Goal: Use online tool/utility: Utilize a website feature to perform a specific function

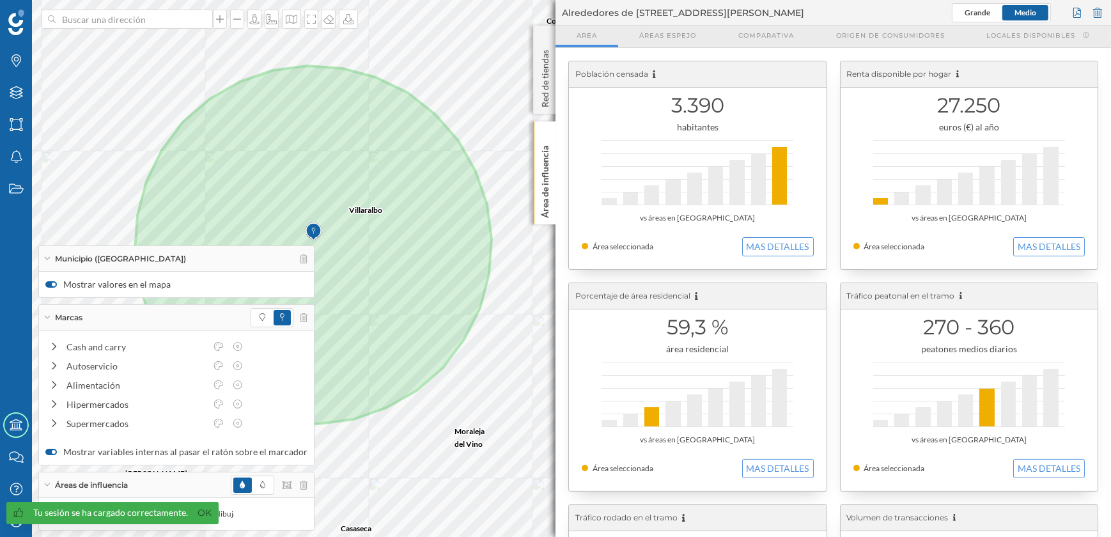
click at [548, 203] on p "Área de influencia" at bounding box center [545, 179] width 13 height 77
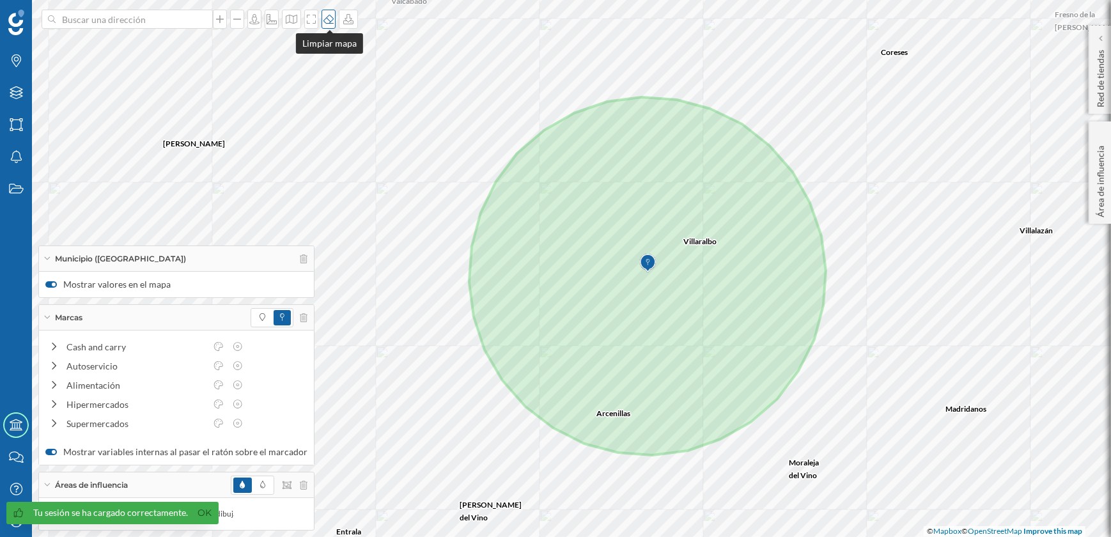
click at [325, 24] on div at bounding box center [328, 19] width 14 height 19
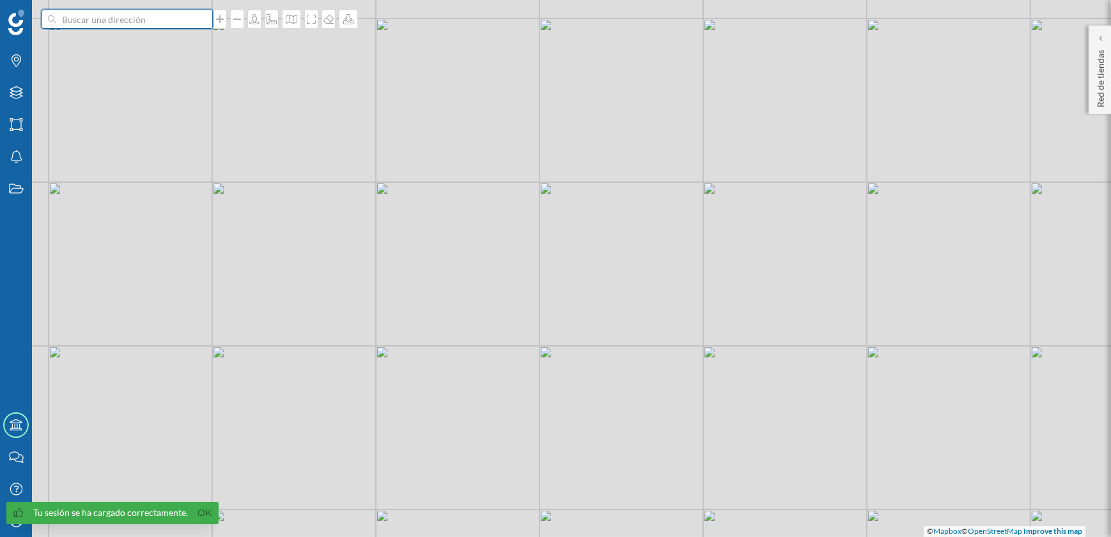
click at [111, 15] on input at bounding box center [127, 19] width 143 height 19
type input "[GEOGRAPHIC_DATA]"
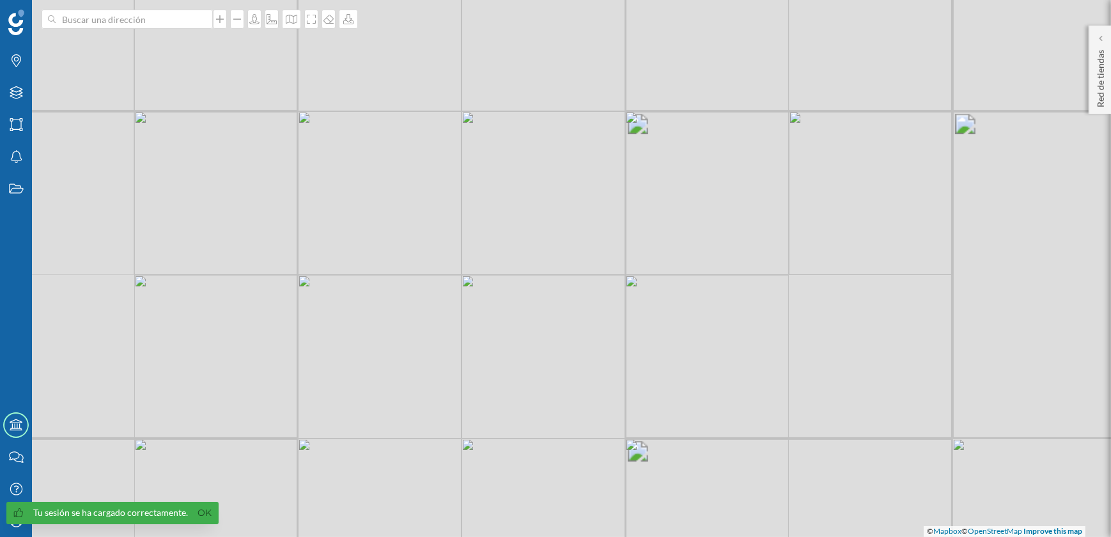
drag, startPoint x: 582, startPoint y: 387, endPoint x: 463, endPoint y: 312, distance: 140.2
click at [463, 312] on div "© Mapbox © OpenStreetMap Improve this map" at bounding box center [555, 268] width 1111 height 537
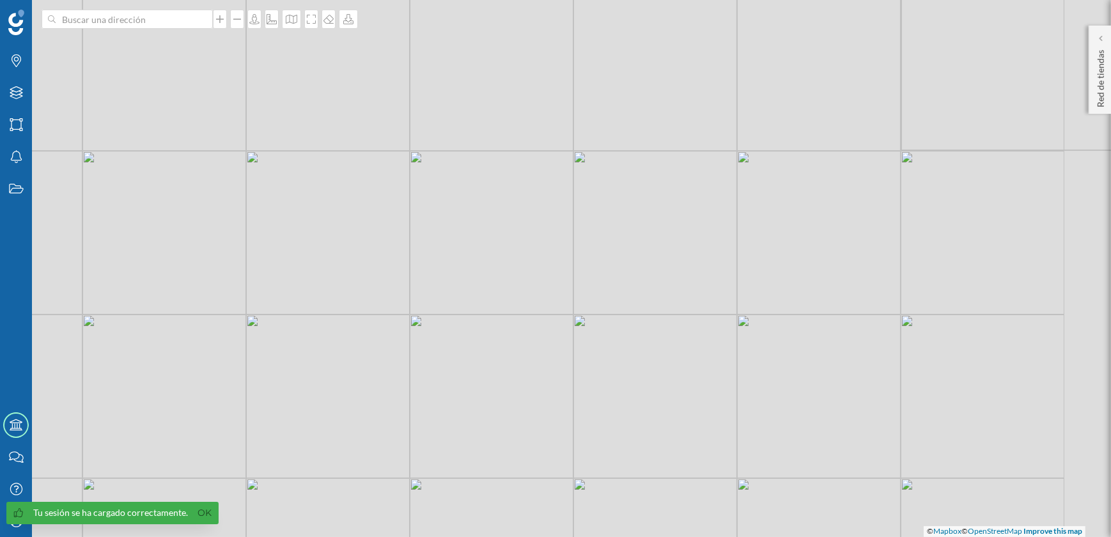
drag, startPoint x: 580, startPoint y: 263, endPoint x: 520, endPoint y: 311, distance: 76.9
click at [520, 311] on div "© Mapbox © OpenStreetMap Improve this map" at bounding box center [555, 268] width 1111 height 537
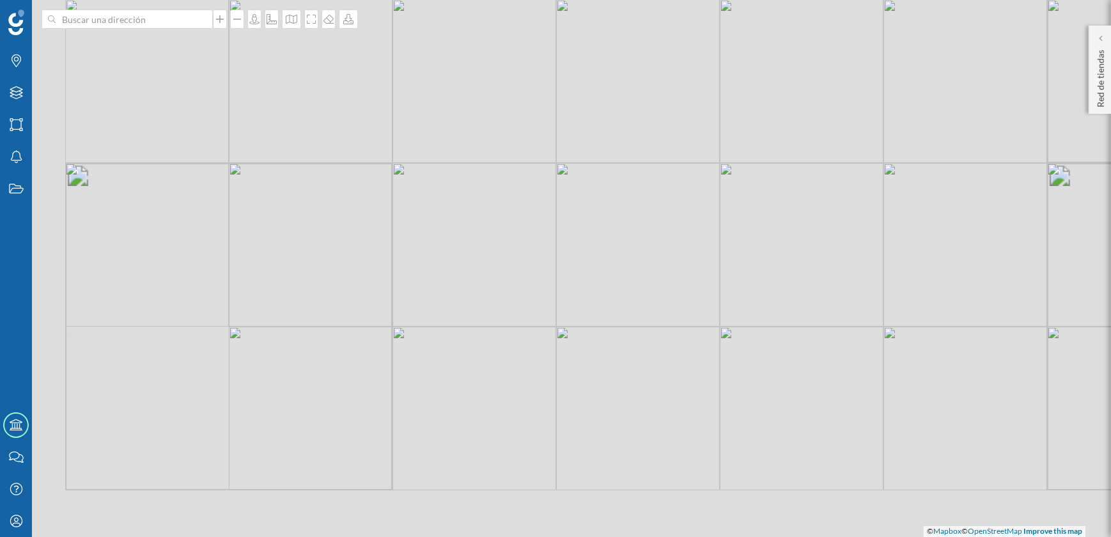
drag, startPoint x: 442, startPoint y: 398, endPoint x: 550, endPoint y: 226, distance: 203.4
click at [550, 226] on div "© Mapbox © OpenStreetMap Improve this map" at bounding box center [555, 268] width 1111 height 537
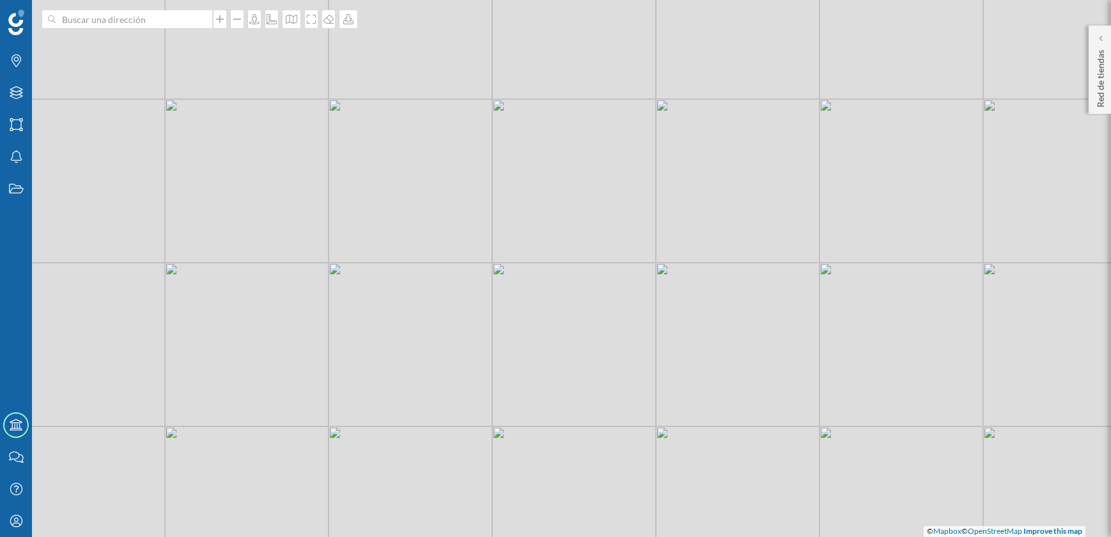
drag, startPoint x: 626, startPoint y: 197, endPoint x: 398, endPoint y: 297, distance: 248.4
click at [398, 297] on div "© Mapbox © OpenStreetMap Improve this map" at bounding box center [555, 268] width 1111 height 537
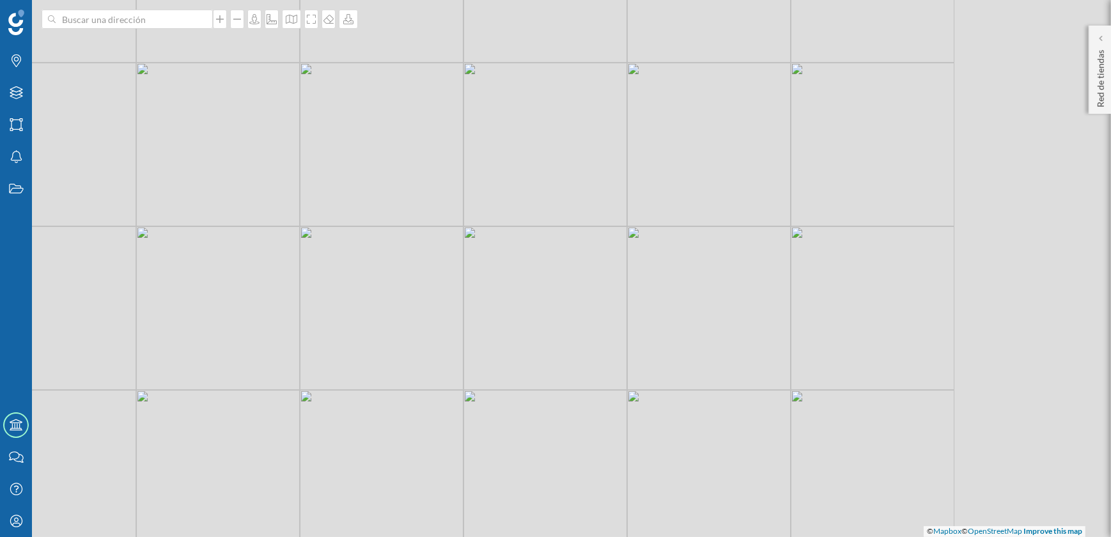
drag, startPoint x: 552, startPoint y: 230, endPoint x: 506, endPoint y: 285, distance: 71.3
click at [360, 358] on div "© Mapbox © OpenStreetMap Improve this map" at bounding box center [555, 268] width 1111 height 537
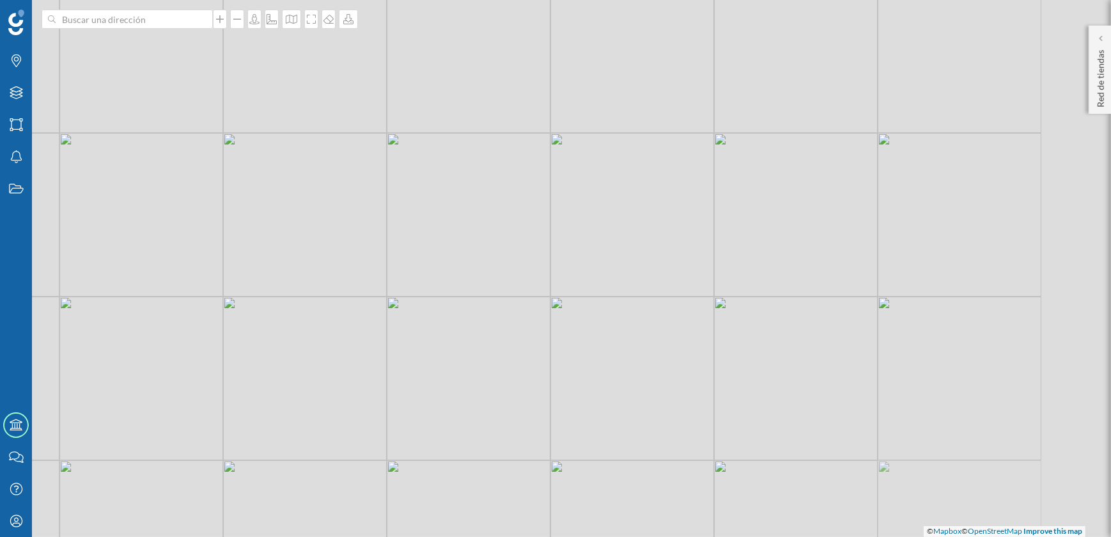
drag, startPoint x: 568, startPoint y: 258, endPoint x: 483, endPoint y: 334, distance: 115.0
click at [483, 334] on div "© Mapbox © OpenStreetMap Improve this map" at bounding box center [555, 268] width 1111 height 537
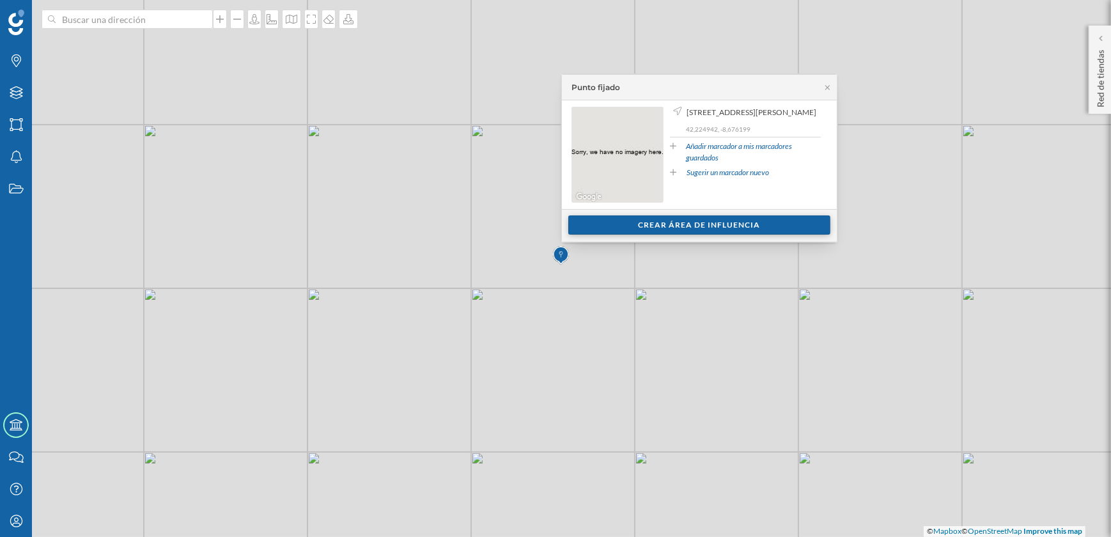
click at [672, 225] on div "Crear área de influencia" at bounding box center [699, 224] width 262 height 19
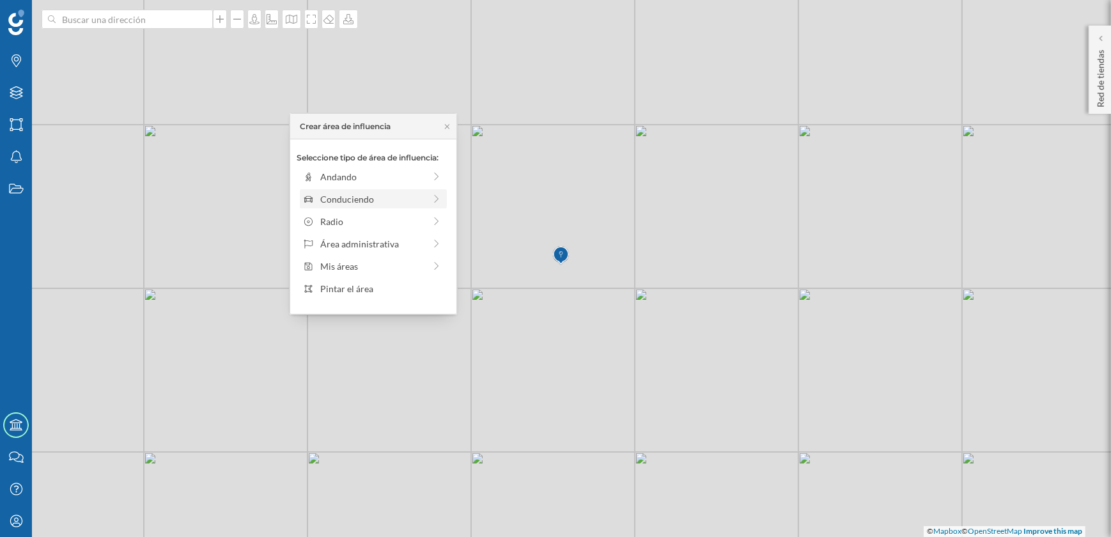
click at [363, 201] on div "Conduciendo" at bounding box center [372, 198] width 104 height 13
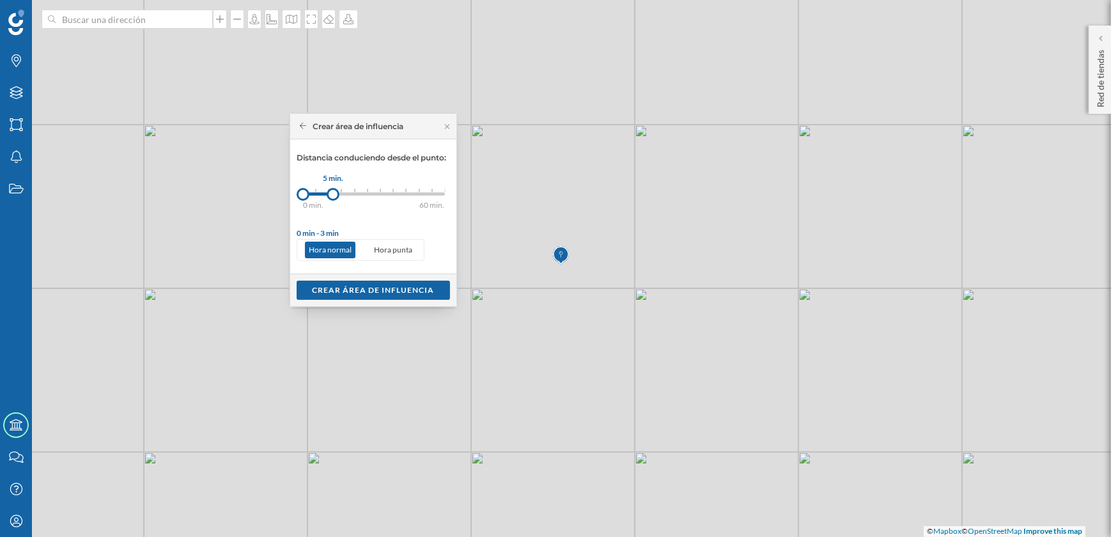
drag, startPoint x: 317, startPoint y: 196, endPoint x: 333, endPoint y: 194, distance: 16.1
click at [333, 194] on div at bounding box center [333, 194] width 13 height 13
drag, startPoint x: 326, startPoint y: 194, endPoint x: 343, endPoint y: 192, distance: 16.8
click at [343, 192] on div at bounding box center [342, 194] width 13 height 13
click at [381, 290] on div "Crear área de influencia" at bounding box center [373, 289] width 153 height 19
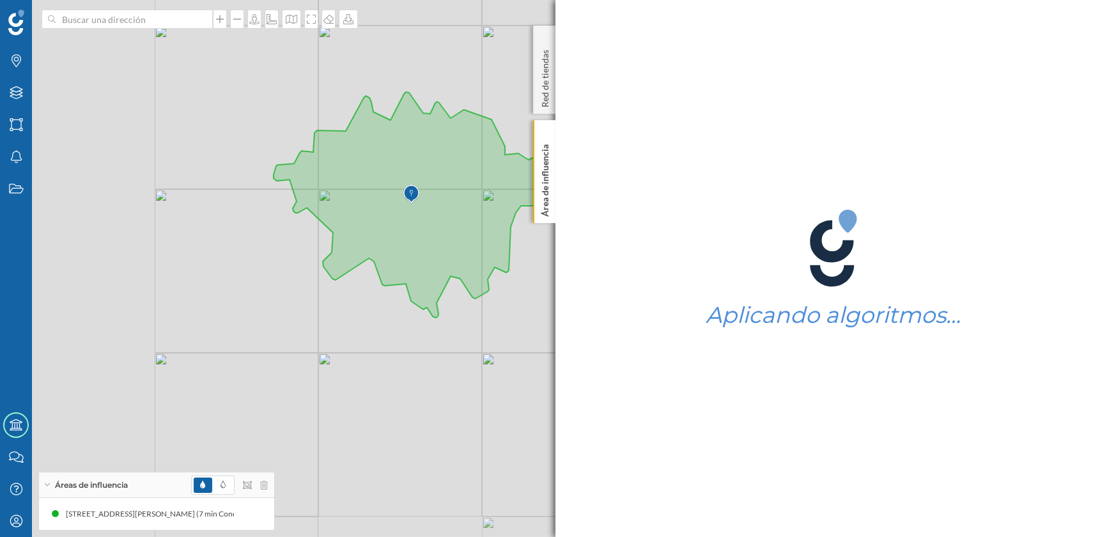
drag, startPoint x: 248, startPoint y: 281, endPoint x: 520, endPoint y: 281, distance: 271.6
click at [520, 281] on div "© Mapbox © OpenStreetMap Improve this map" at bounding box center [555, 268] width 1111 height 537
click at [548, 193] on p "Área de influencia" at bounding box center [545, 177] width 13 height 77
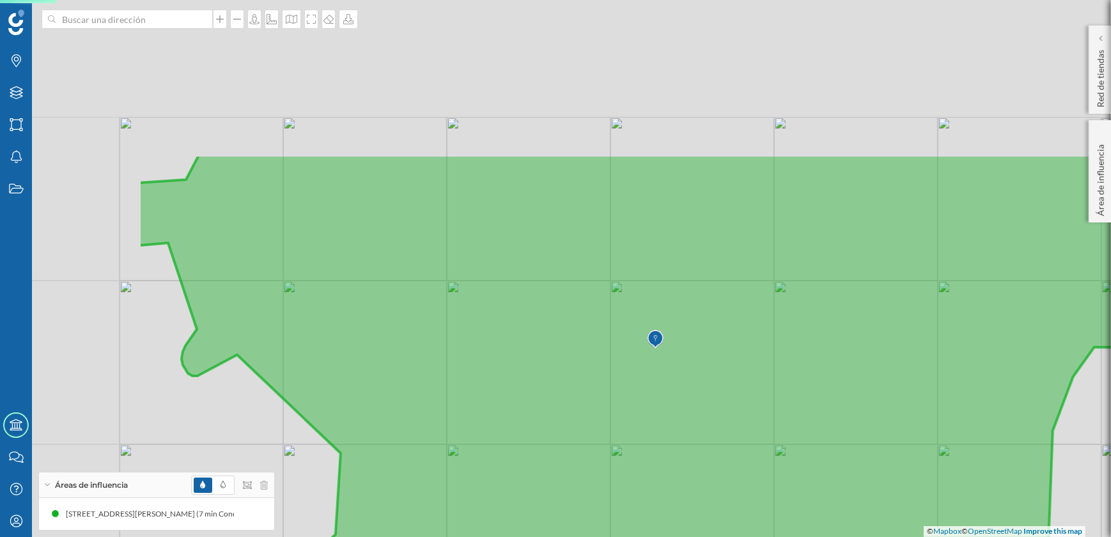
drag, startPoint x: 435, startPoint y: 203, endPoint x: 687, endPoint y: 413, distance: 328.1
click at [687, 413] on icon at bounding box center [666, 474] width 1057 height 640
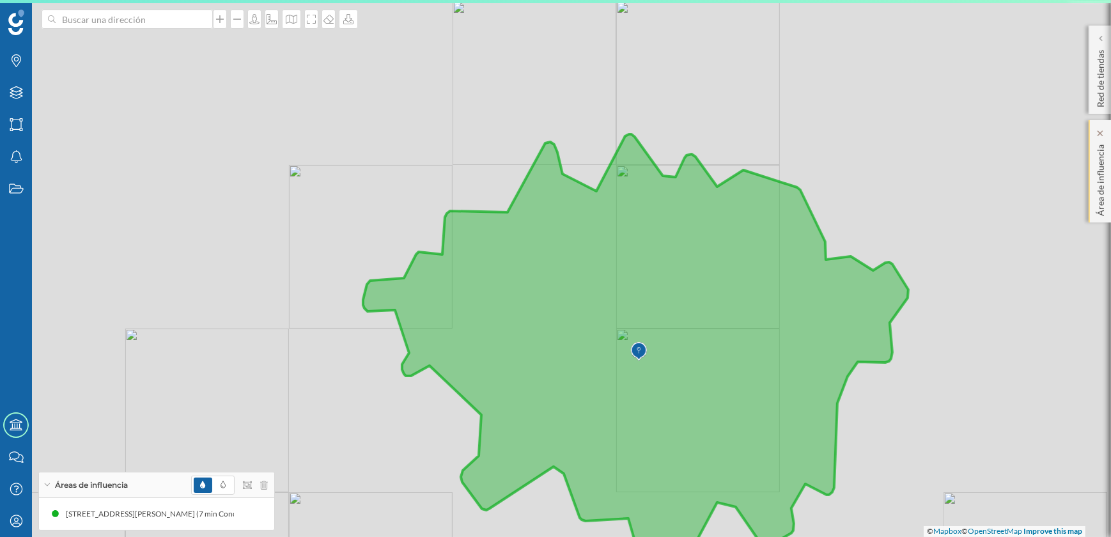
click at [1099, 193] on p "Área de influencia" at bounding box center [1100, 177] width 13 height 77
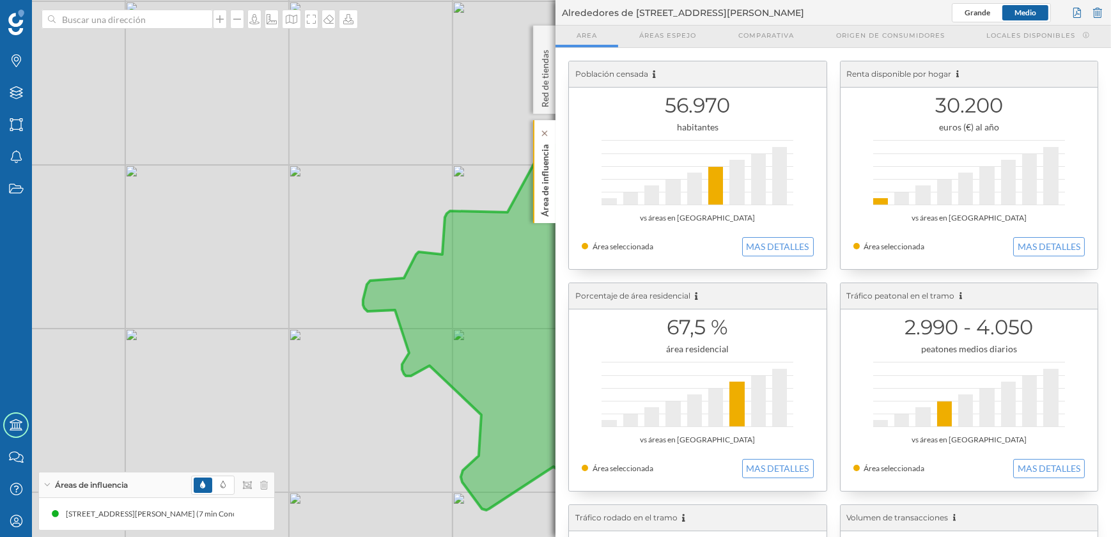
click at [545, 186] on p "Área de influencia" at bounding box center [545, 177] width 13 height 77
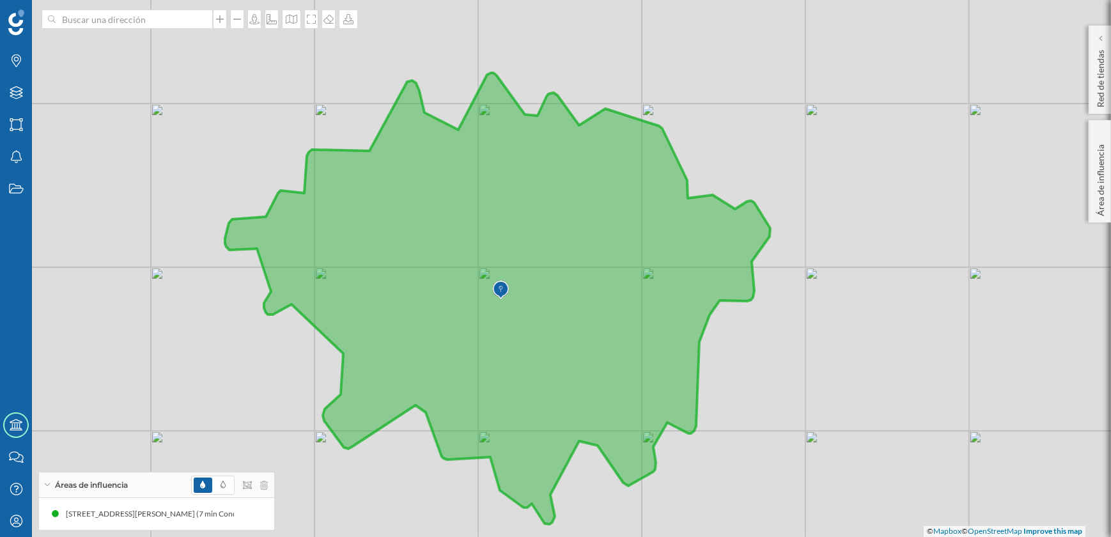
drag, startPoint x: 496, startPoint y: 244, endPoint x: 358, endPoint y: 183, distance: 151.1
click at [358, 183] on icon at bounding box center [497, 298] width 545 height 451
click at [233, 512] on icon at bounding box center [236, 513] width 9 height 9
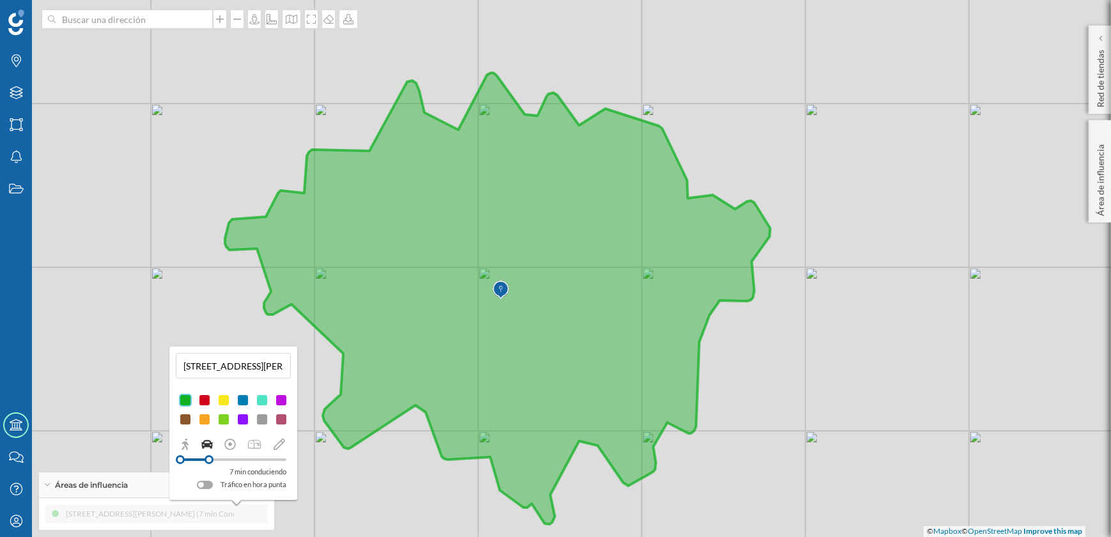
click at [210, 488] on div at bounding box center [205, 485] width 16 height 8
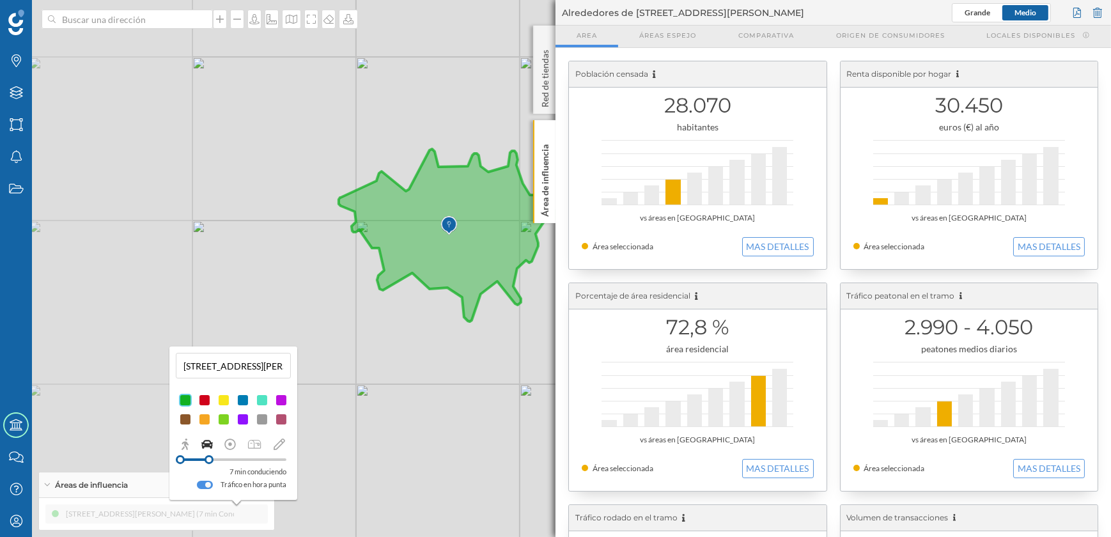
drag, startPoint x: 287, startPoint y: 230, endPoint x: 596, endPoint y: 261, distance: 310.3
click at [596, 261] on div "Marcas Capas Áreas Notificaciones Estados Academy Contacta con nosotros Centro …" at bounding box center [555, 268] width 1111 height 537
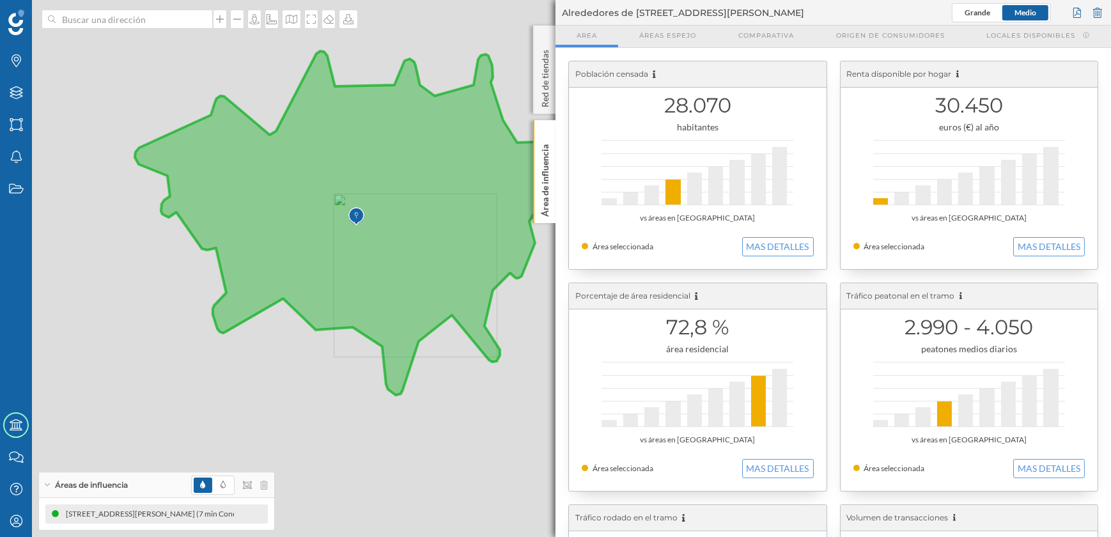
drag, startPoint x: 448, startPoint y: 287, endPoint x: 364, endPoint y: 290, distance: 84.4
click at [364, 290] on icon at bounding box center [353, 223] width 437 height 344
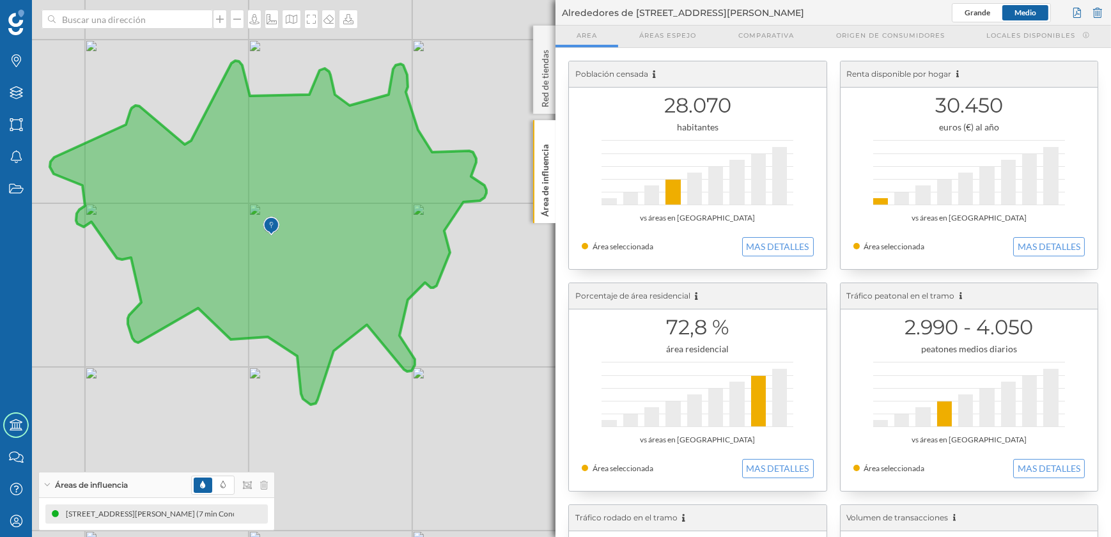
drag, startPoint x: 401, startPoint y: 290, endPoint x: 316, endPoint y: 300, distance: 85.5
click at [316, 300] on icon at bounding box center [268, 233] width 437 height 344
click at [18, 92] on icon "Capas" at bounding box center [16, 92] width 16 height 13
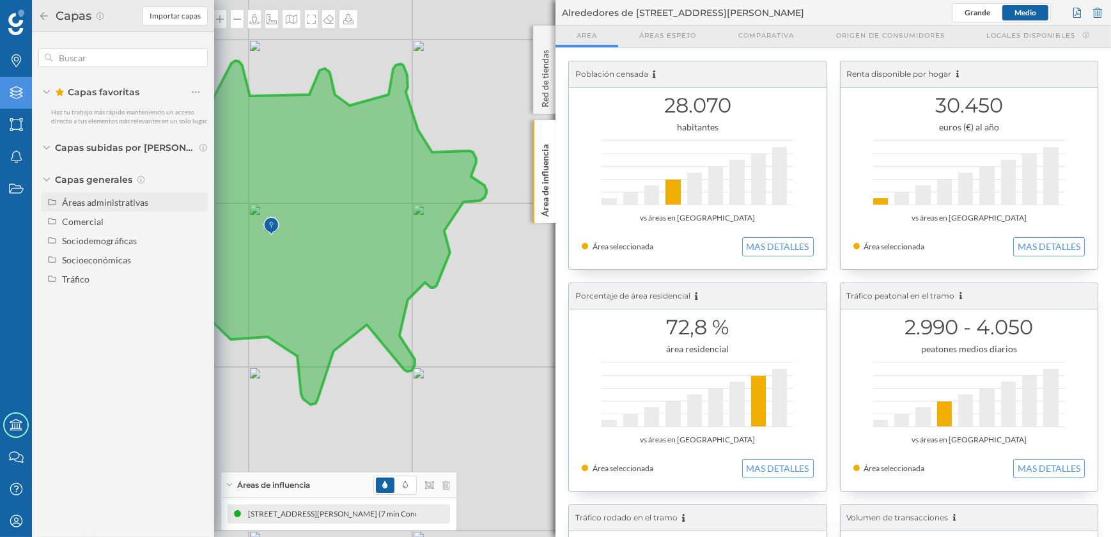
click at [86, 205] on div "Áreas administrativas" at bounding box center [105, 202] width 86 height 11
click at [200, 296] on input "Sección censal" at bounding box center [199, 298] width 8 height 8
radio input "true"
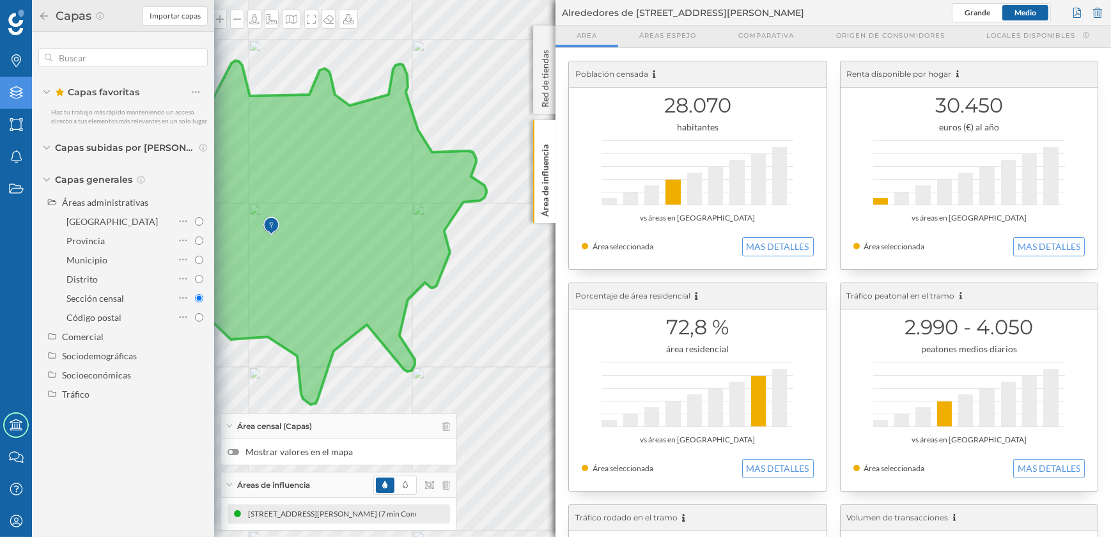
click at [237, 451] on div at bounding box center [234, 452] width 12 height 6
click at [0, 0] on input "Mostrar valores en el mapa" at bounding box center [0, 0] width 0 height 0
click at [40, 13] on icon at bounding box center [44, 16] width 12 height 9
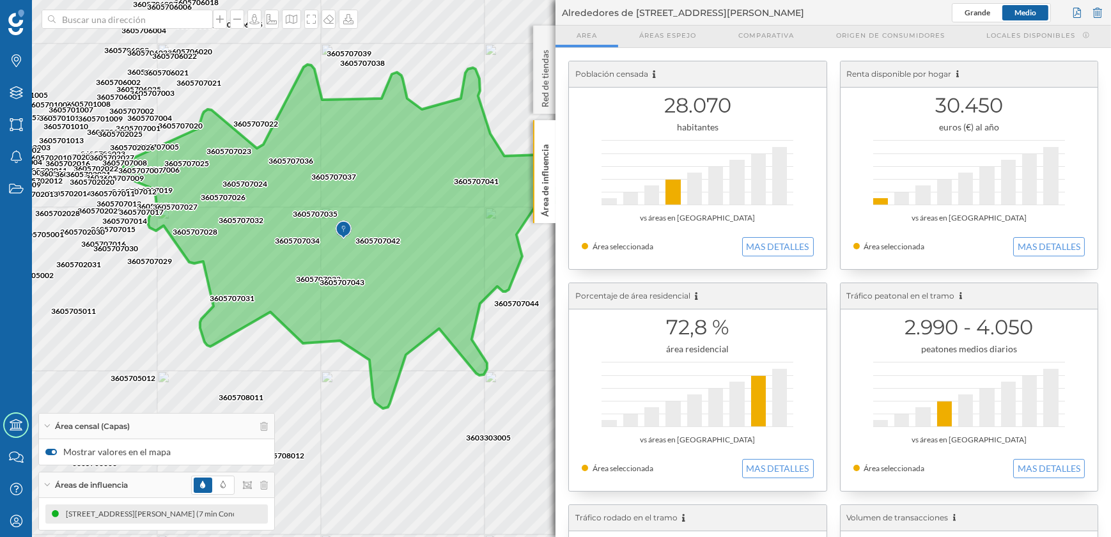
drag, startPoint x: 385, startPoint y: 392, endPoint x: 458, endPoint y: 396, distance: 72.3
click at [458, 396] on div "3605707044 3603303002 3605707040 3603301001 3603303001 3605707041 3603303005 36…" at bounding box center [555, 268] width 1111 height 537
click at [266, 426] on icon at bounding box center [264, 426] width 8 height 9
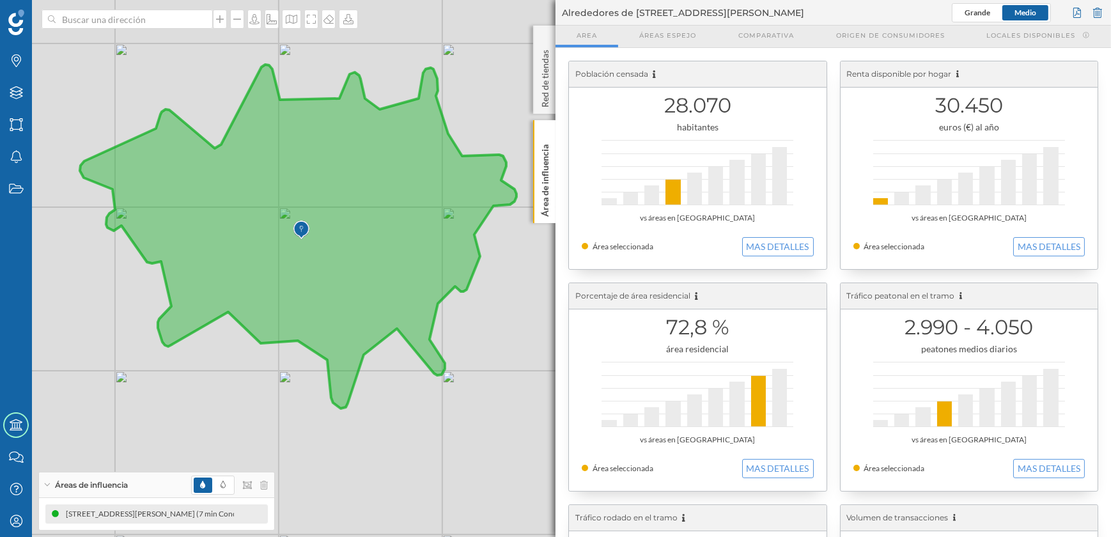
drag, startPoint x: 319, startPoint y: 389, endPoint x: 293, endPoint y: 392, distance: 25.8
click at [293, 392] on div "© Mapbox © OpenStreetMap Improve this map" at bounding box center [555, 268] width 1111 height 537
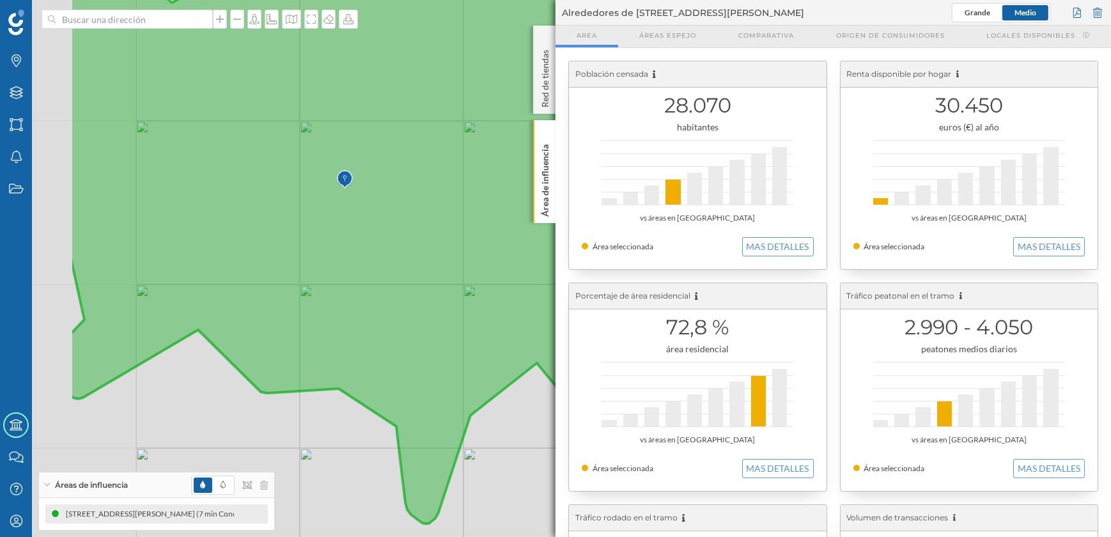
drag, startPoint x: 336, startPoint y: 313, endPoint x: 519, endPoint y: 320, distance: 183.6
click at [519, 320] on icon at bounding box center [423, 237] width 706 height 572
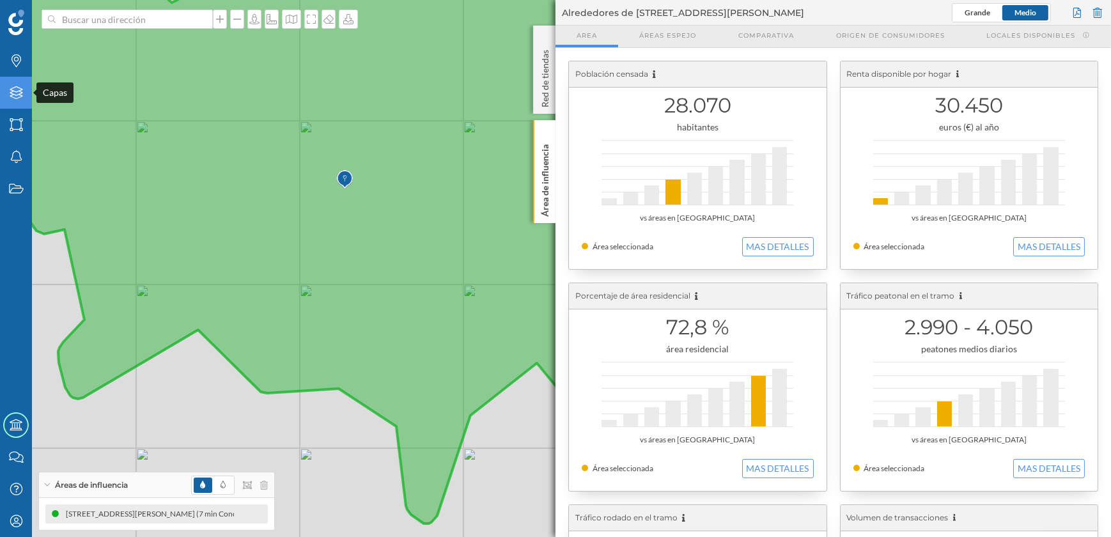
click at [14, 88] on icon "Capas" at bounding box center [16, 92] width 16 height 13
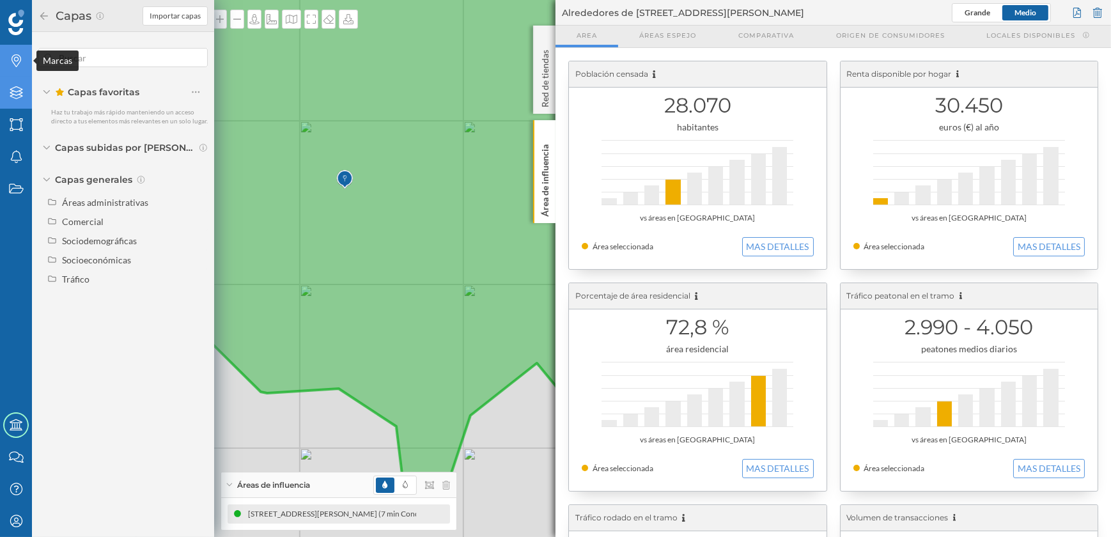
click at [10, 56] on icon "Marcas" at bounding box center [16, 60] width 16 height 13
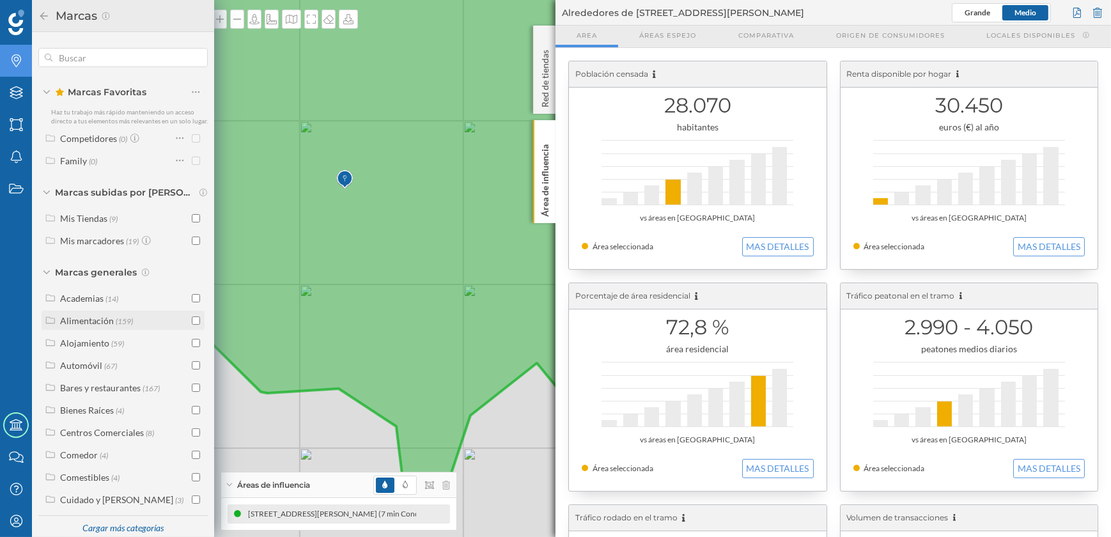
click at [192, 325] on input "checkbox" at bounding box center [196, 320] width 8 height 8
checkbox input "true"
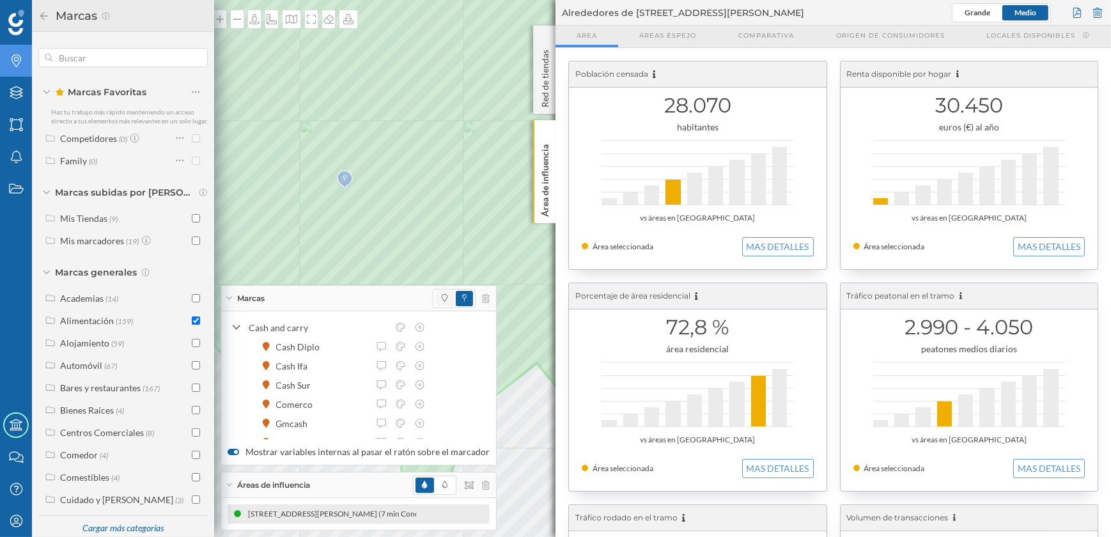
click at [443, 297] on span at bounding box center [444, 298] width 19 height 15
click at [549, 183] on p "Área de influencia" at bounding box center [545, 177] width 13 height 77
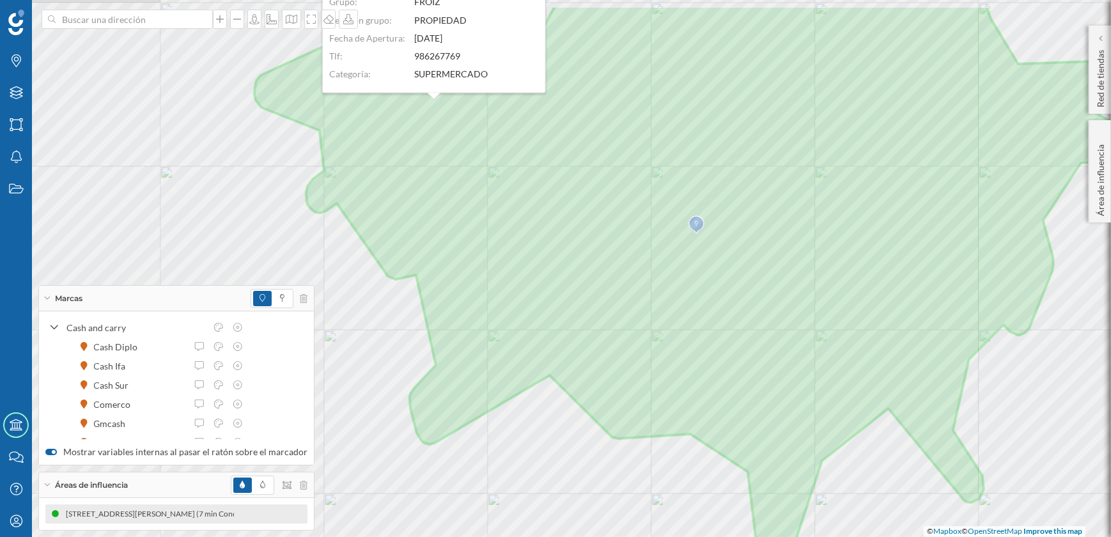
click at [307, 304] on div "Marcas Capas Áreas Notificaciones Estados Academy Contacta con nosotros Centro …" at bounding box center [555, 268] width 1111 height 537
